Goal: Information Seeking & Learning: Learn about a topic

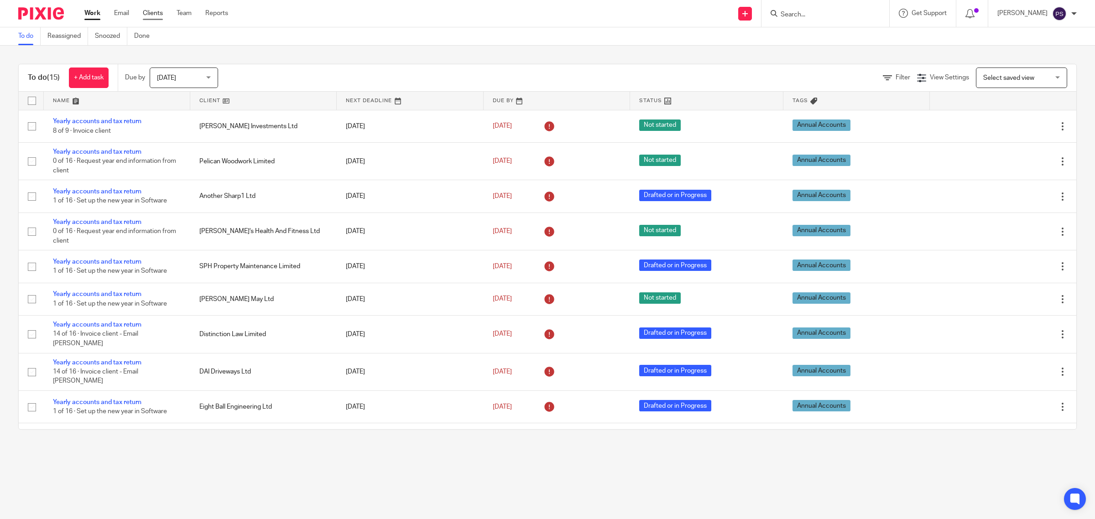
click at [153, 10] on link "Clients" at bounding box center [153, 13] width 20 height 9
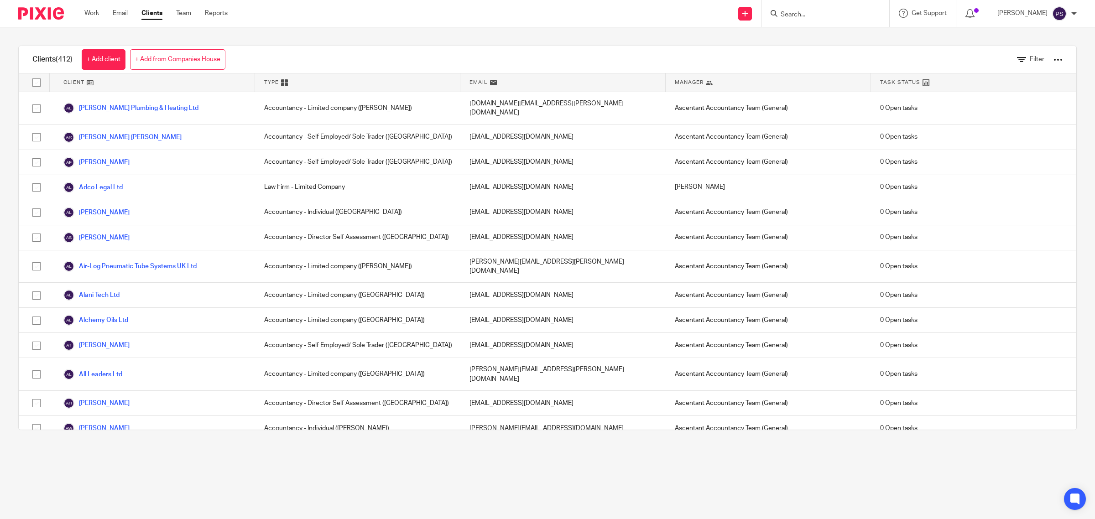
click at [810, 14] on input "Search" at bounding box center [821, 15] width 82 height 8
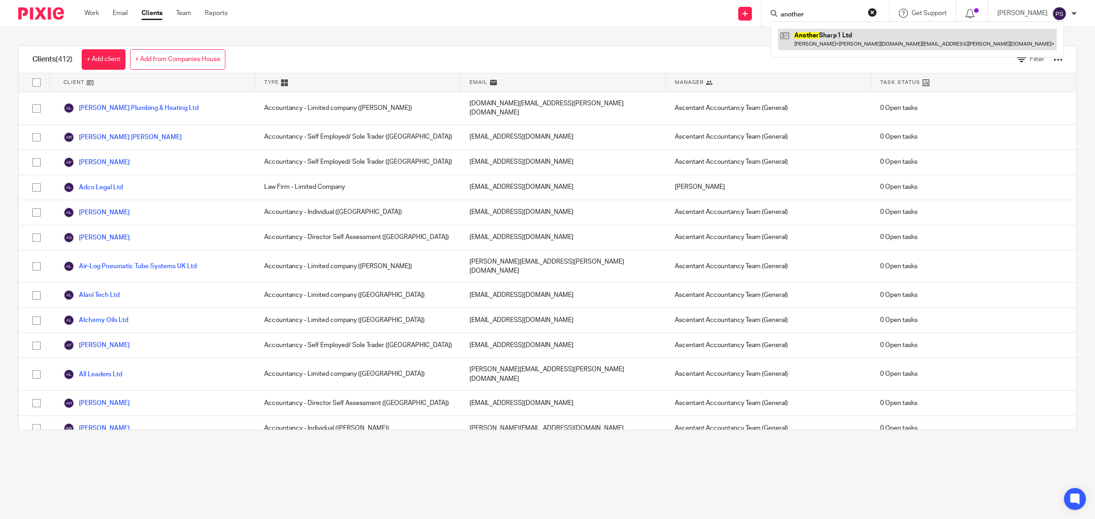
type input "another"
click at [811, 35] on link at bounding box center [917, 39] width 279 height 21
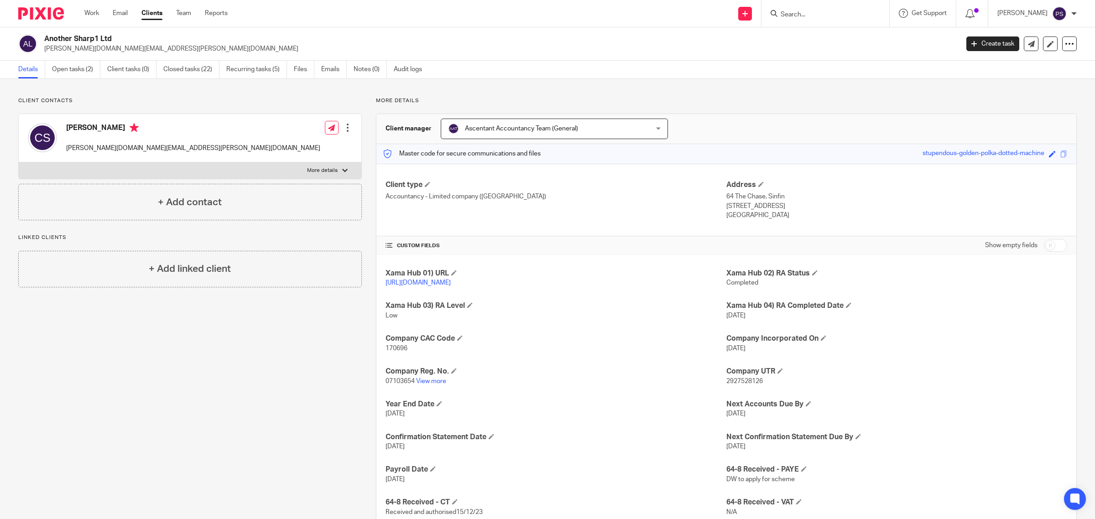
click at [778, 12] on icon at bounding box center [774, 13] width 7 height 7
click at [797, 15] on input "Search" at bounding box center [821, 15] width 82 height 8
click at [850, 19] on div at bounding box center [826, 13] width 128 height 27
click at [856, 17] on input "Search" at bounding box center [821, 15] width 82 height 8
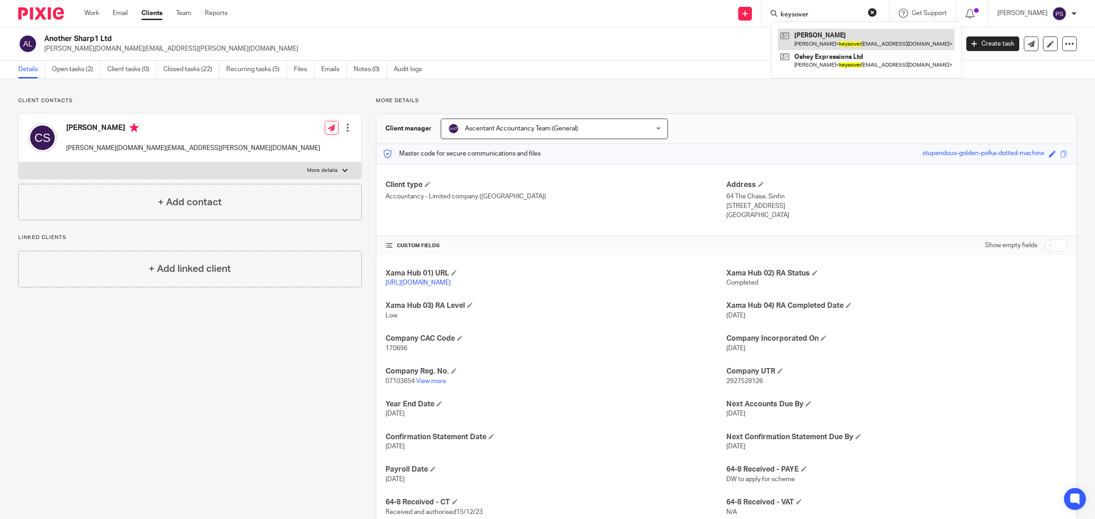
type input "keysover"
click at [836, 39] on link at bounding box center [866, 39] width 177 height 21
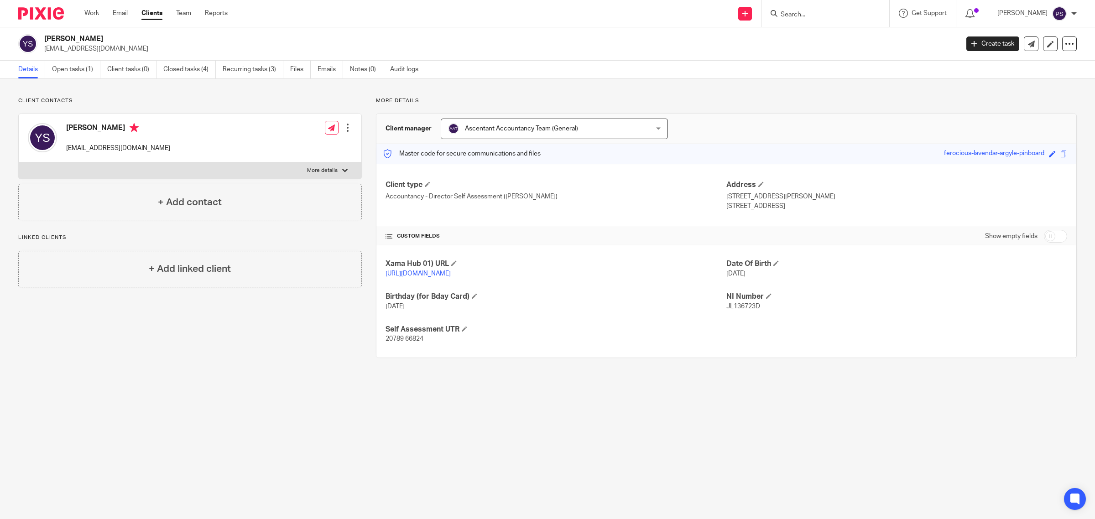
click at [818, 14] on input "Search" at bounding box center [821, 15] width 82 height 8
type input "magic"
click at [849, 43] on link at bounding box center [855, 39] width 154 height 21
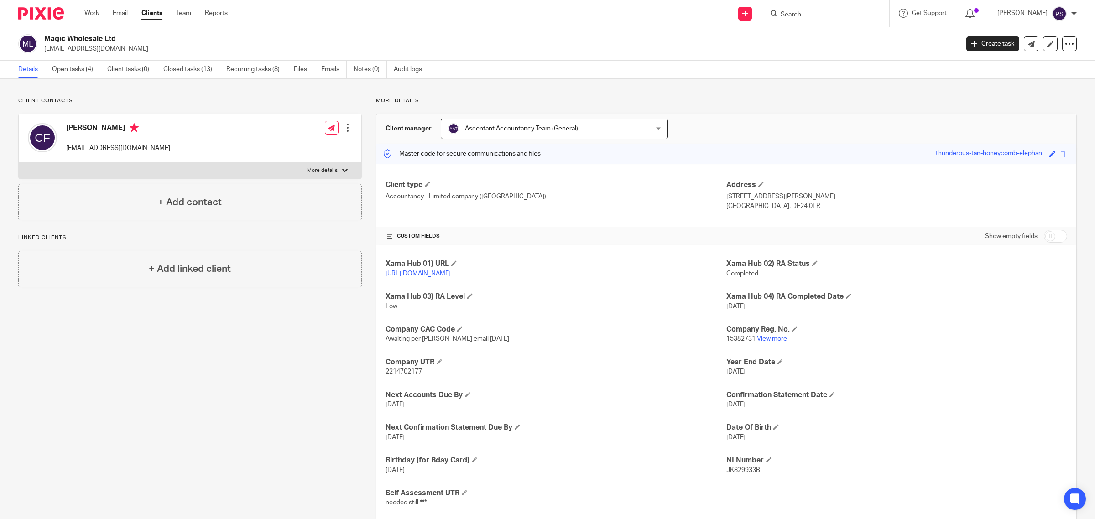
drag, startPoint x: 45, startPoint y: 37, endPoint x: 139, endPoint y: 39, distance: 94.5
click at [139, 39] on h2 "Magic Wholesale Ltd" at bounding box center [407, 39] width 727 height 10
copy h2 "Magic Wholesale Ltd"
click at [324, 75] on link "Emails" at bounding box center [334, 70] width 26 height 18
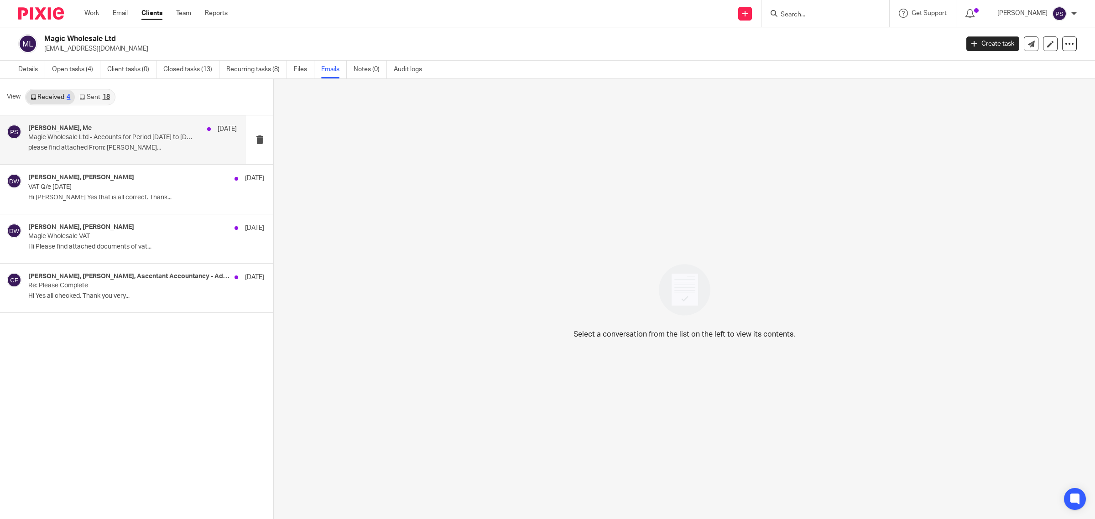
click at [113, 142] on div "claudio ficetola, Me 16 Sep Magic Wholesale Ltd - Accounts for Period 02.01.202…" at bounding box center [132, 140] width 209 height 31
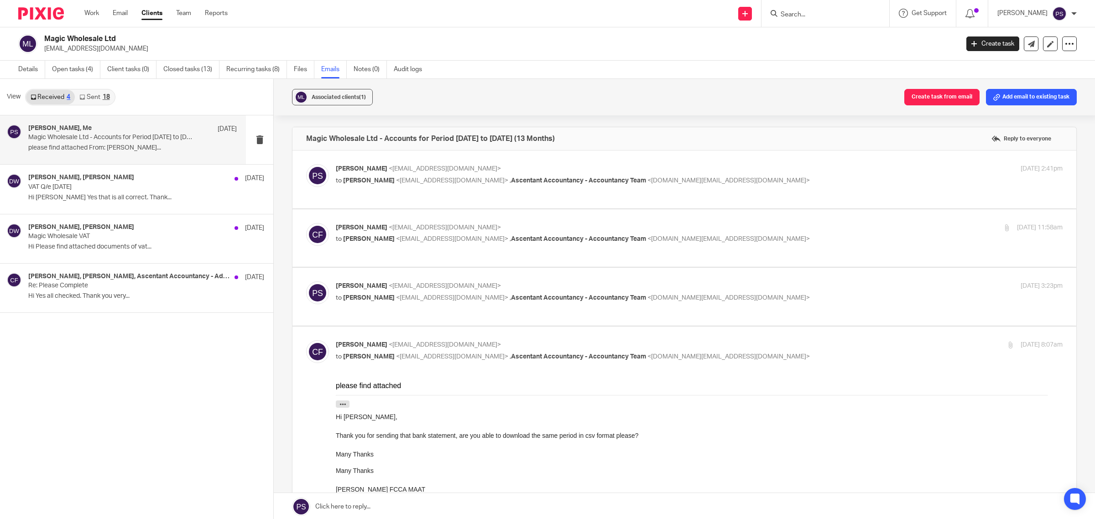
click at [89, 97] on link "Sent 18" at bounding box center [94, 97] width 39 height 15
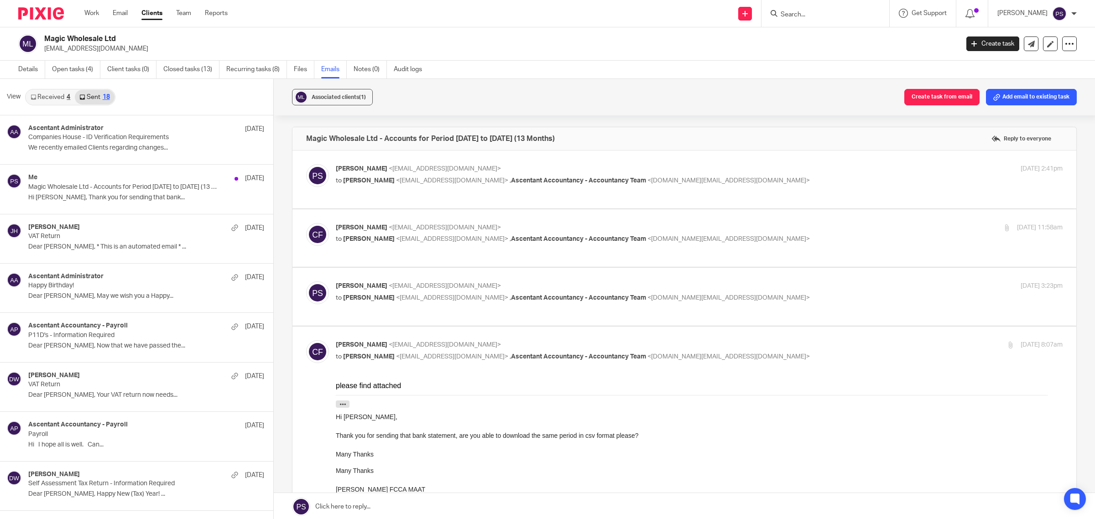
scroll to position [1, 0]
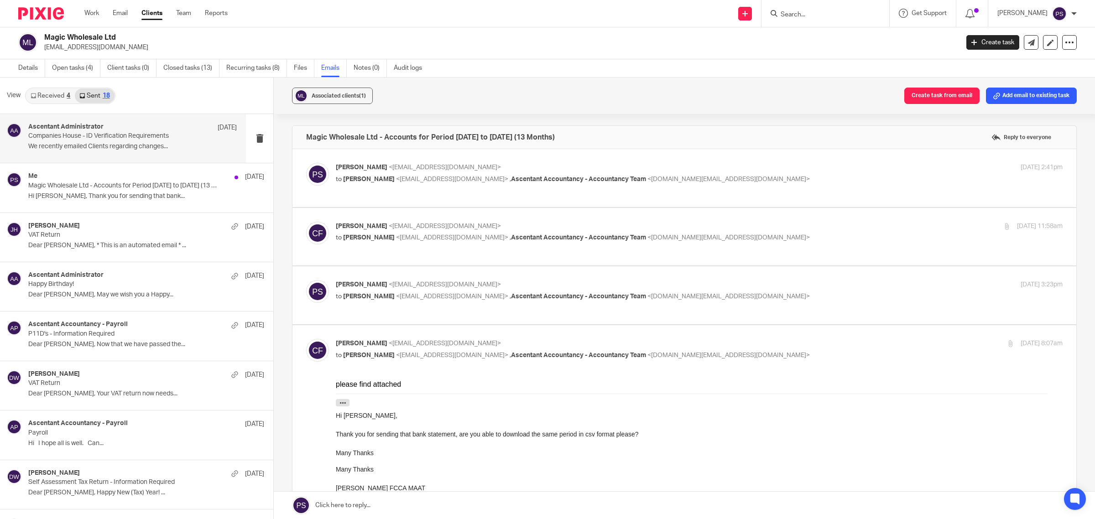
click at [99, 140] on p "Companies House - ID Verification Requirements" at bounding box center [111, 136] width 167 height 8
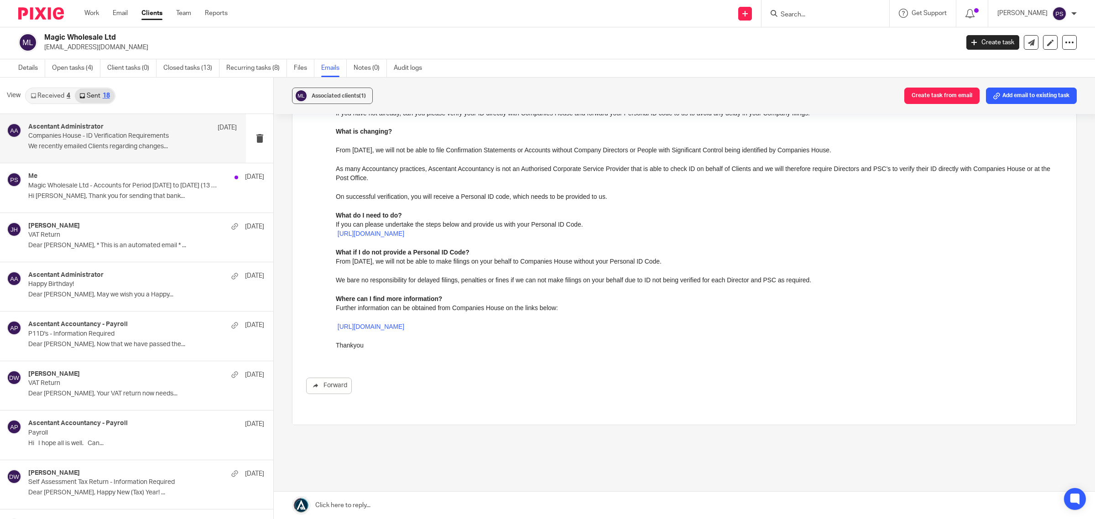
scroll to position [0, 0]
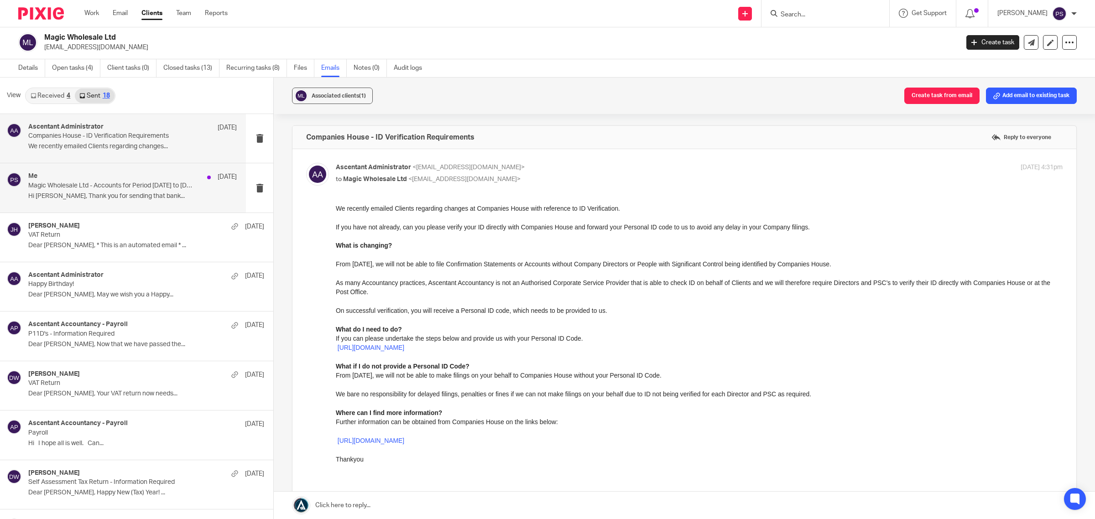
click at [74, 194] on p "Hi Claudio, Thank you for sending that bank..." at bounding box center [132, 197] width 209 height 8
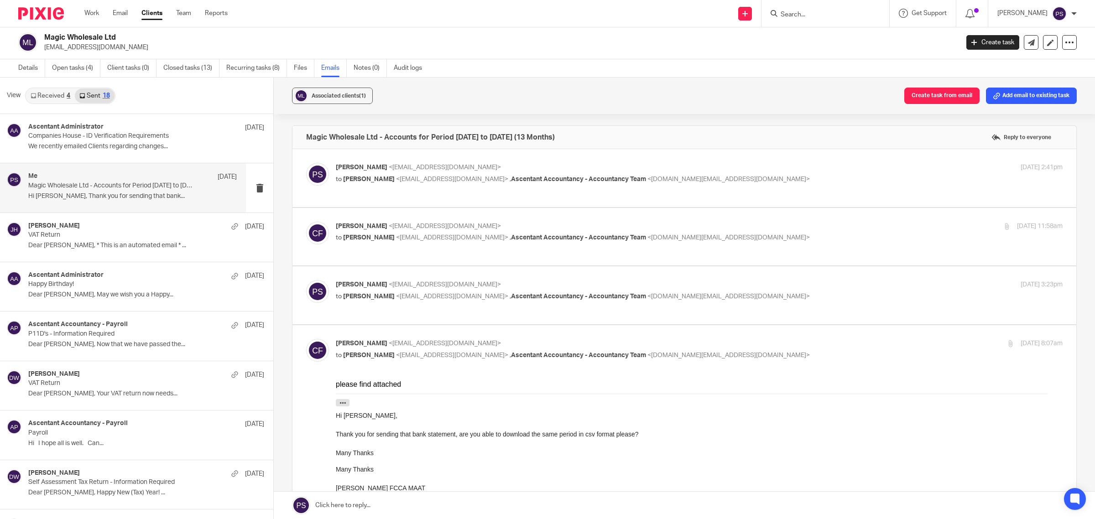
click at [410, 184] on div "Pindor Samra <pindor.samra@ascentant.co.uk> to Claudio Ficetola <claudioficetol…" at bounding box center [699, 174] width 727 height 23
checkbox input "true"
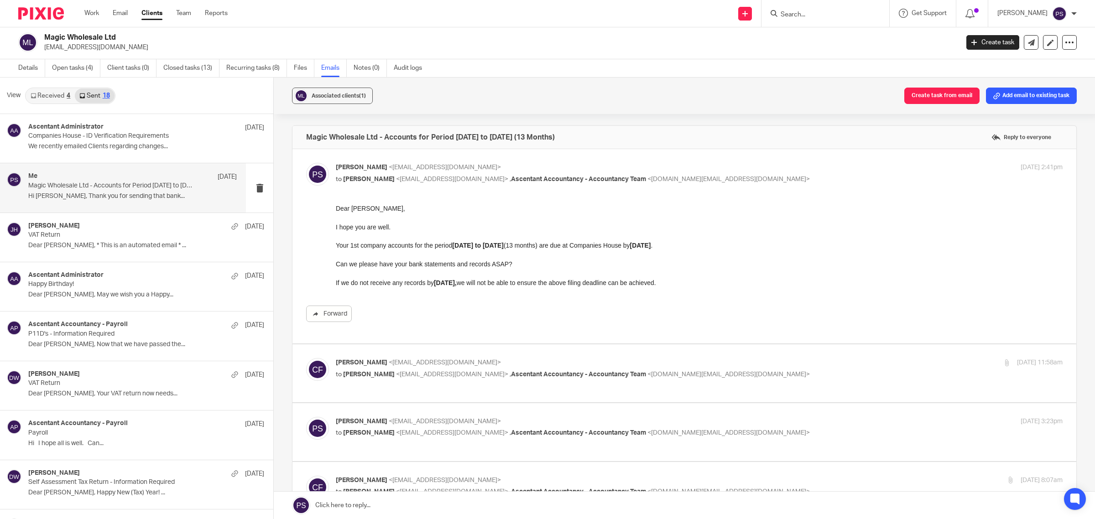
click at [435, 375] on span "<pindor.samra@ascentant.co.uk>" at bounding box center [452, 374] width 112 height 6
checkbox input "true"
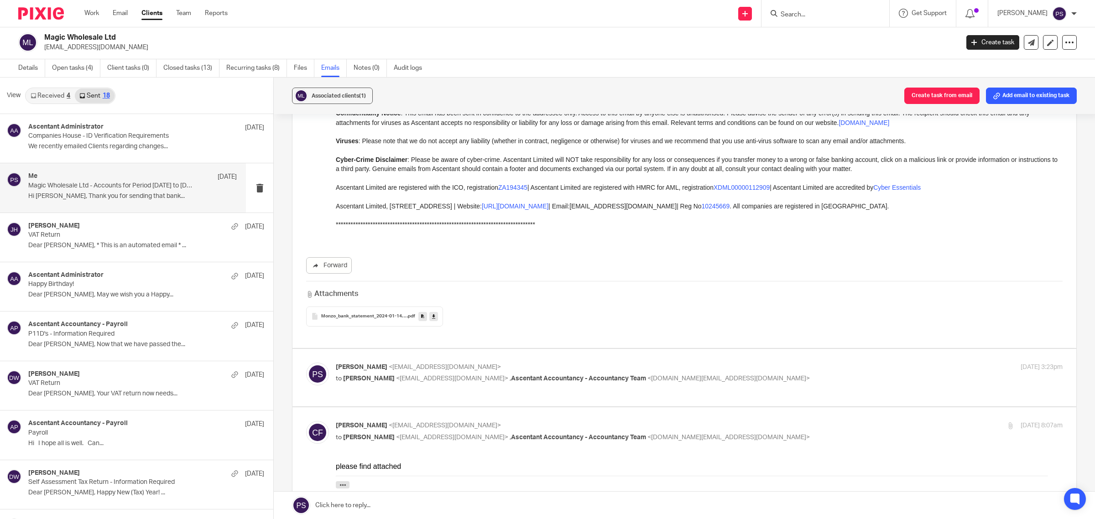
scroll to position [799, 0]
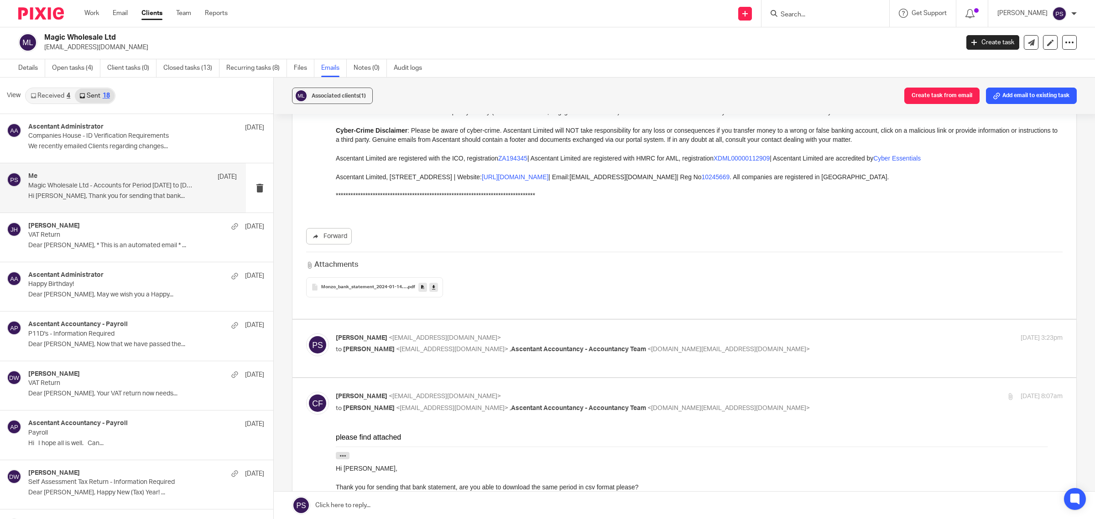
click at [421, 351] on span "<claudioficetola@live.co.uk>" at bounding box center [452, 349] width 112 height 6
checkbox input "true"
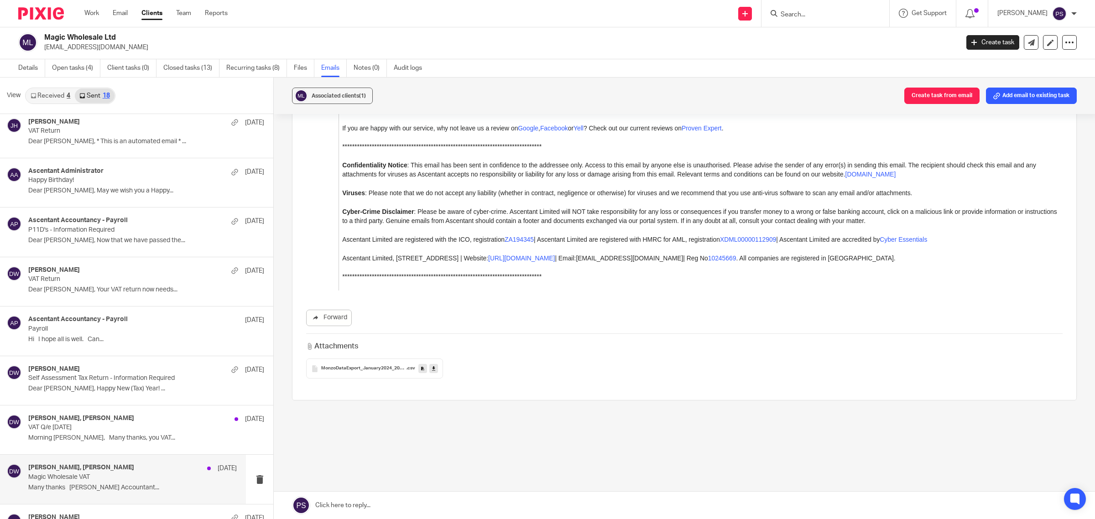
scroll to position [114, 0]
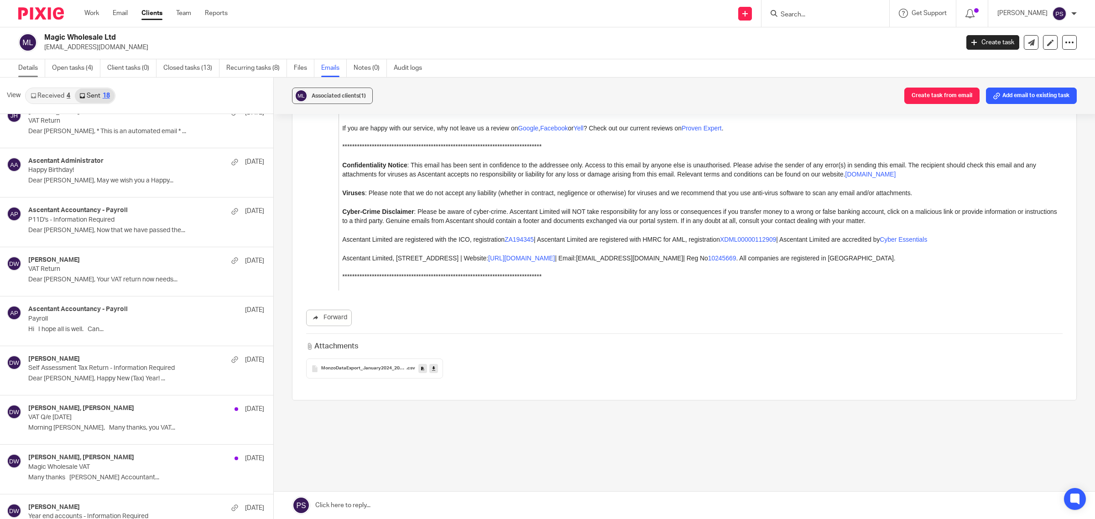
click at [18, 71] on link "Details" at bounding box center [31, 68] width 27 height 18
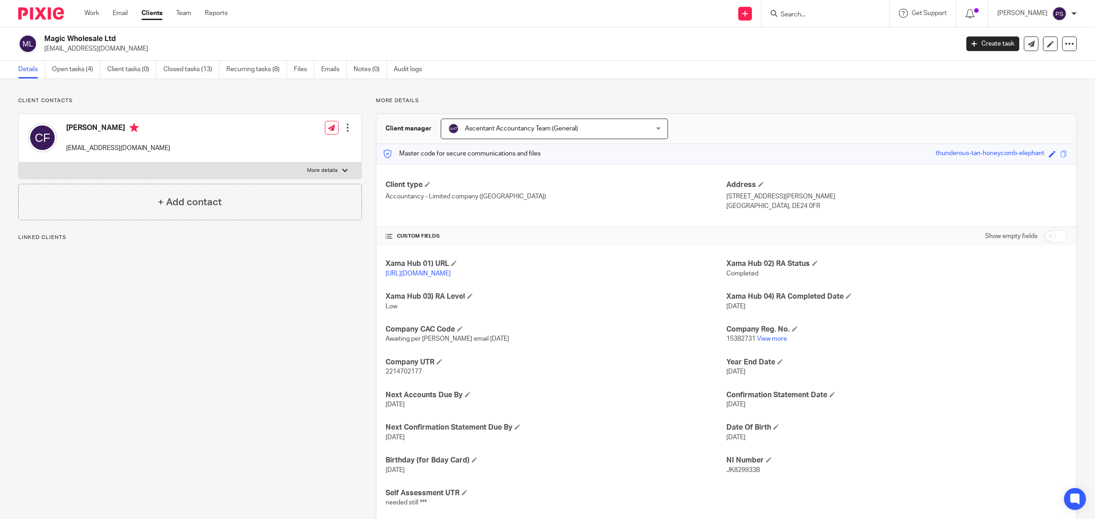
scroll to position [21, 0]
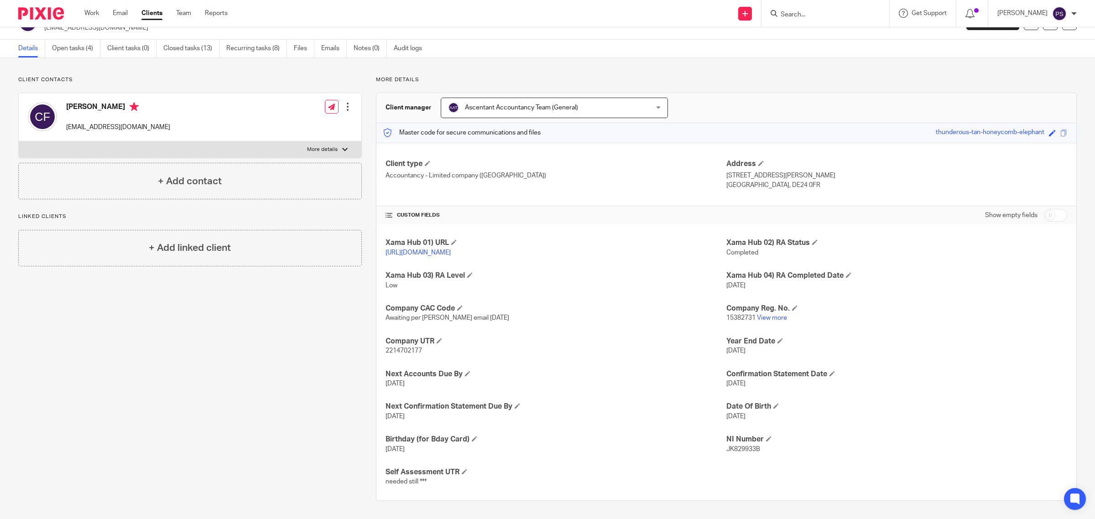
click at [1052, 222] on div "Show empty fields" at bounding box center [1026, 215] width 82 height 18
click at [1052, 213] on input "checkbox" at bounding box center [1055, 215] width 23 height 13
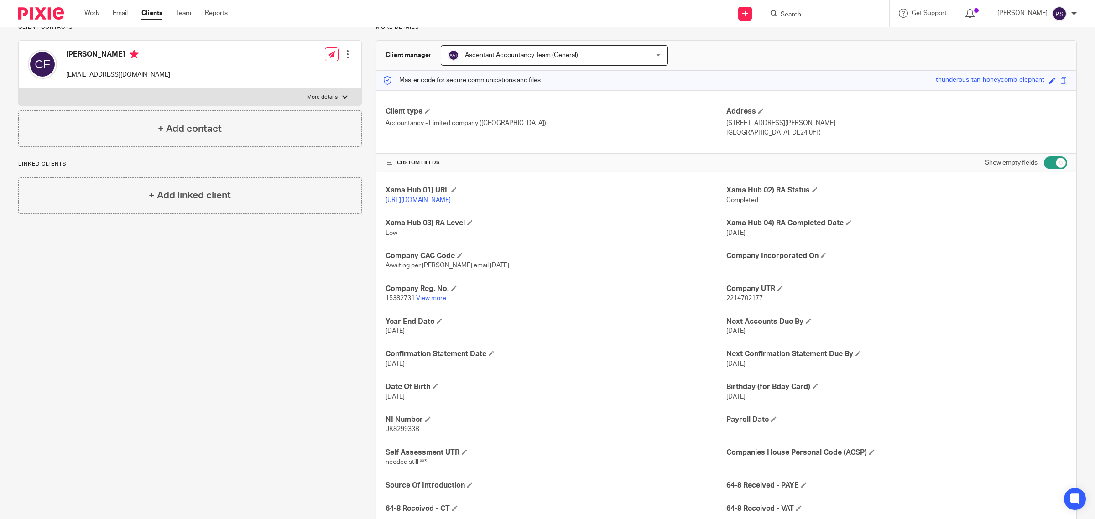
scroll to position [0, 0]
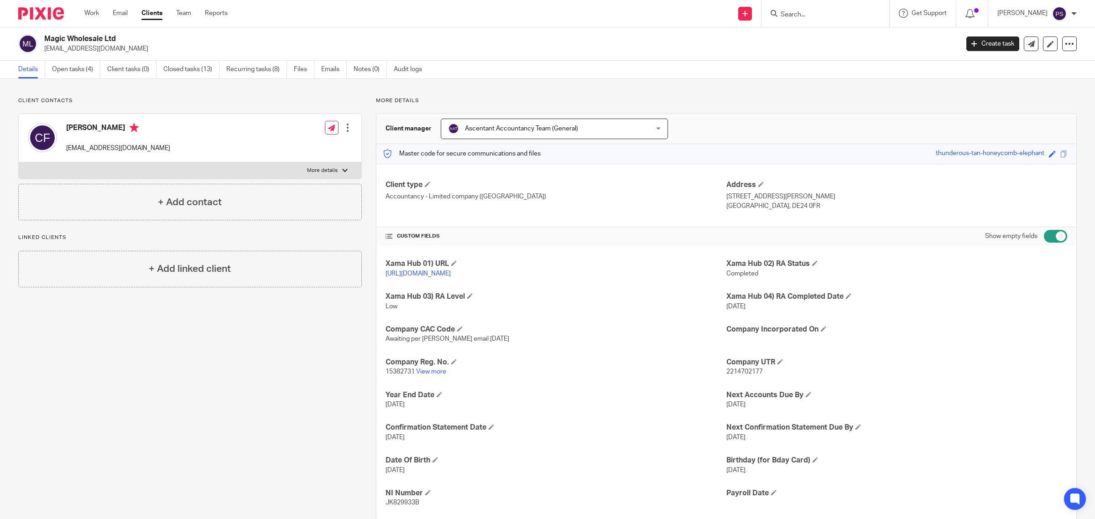
click at [1044, 239] on input "checkbox" at bounding box center [1055, 236] width 23 height 13
checkbox input "false"
